Goal: Task Accomplishment & Management: Use online tool/utility

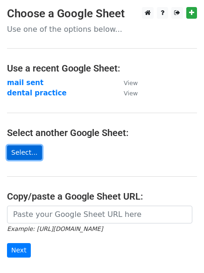
click at [26, 154] on link "Select..." at bounding box center [24, 152] width 35 height 14
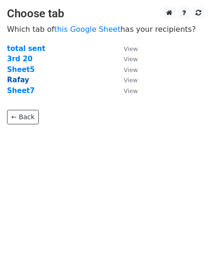
click at [23, 78] on strong "Rafay" at bounding box center [18, 80] width 22 height 8
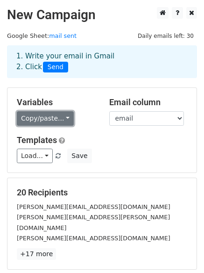
click at [56, 113] on link "Copy/paste..." at bounding box center [45, 118] width 57 height 14
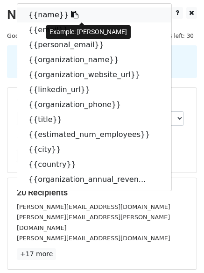
click at [71, 18] on icon at bounding box center [74, 14] width 7 height 7
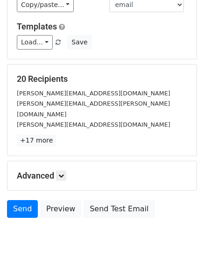
scroll to position [120, 0]
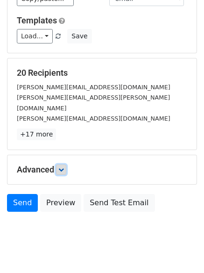
click at [64, 167] on icon at bounding box center [61, 170] width 6 height 6
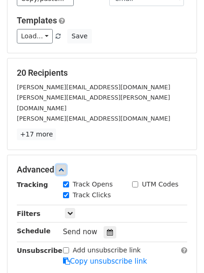
click at [64, 167] on icon at bounding box center [61, 170] width 6 height 6
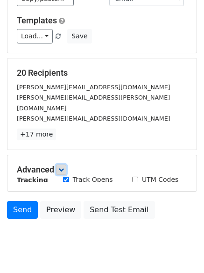
scroll to position [127, 0]
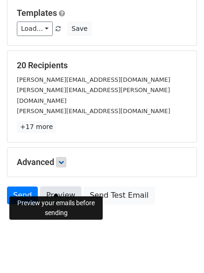
click at [58, 189] on link "Preview" at bounding box center [60, 195] width 41 height 18
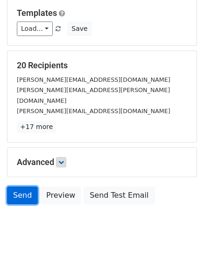
click at [29, 186] on link "Send" at bounding box center [22, 195] width 31 height 18
